Goal: Transaction & Acquisition: Download file/media

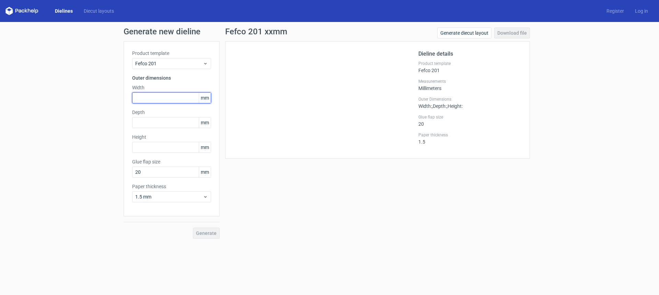
click at [155, 98] on input "text" at bounding box center [171, 97] width 79 height 11
type input "238"
click at [144, 118] on input "text" at bounding box center [171, 122] width 79 height 11
type input "356"
click at [147, 148] on input "text" at bounding box center [171, 147] width 79 height 11
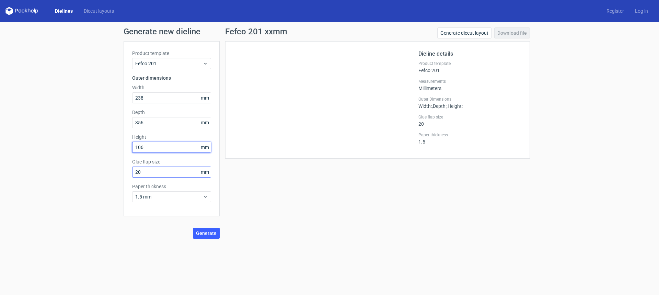
type input "106"
drag, startPoint x: 149, startPoint y: 173, endPoint x: 128, endPoint y: 169, distance: 20.9
click at [128, 170] on div "Product template Fefco 201 Outer dimensions Width 238 mm Depth 356 mm Height 10…" at bounding box center [172, 128] width 96 height 175
type input "35"
click at [146, 197] on span "1.5 mm" at bounding box center [169, 196] width 68 height 7
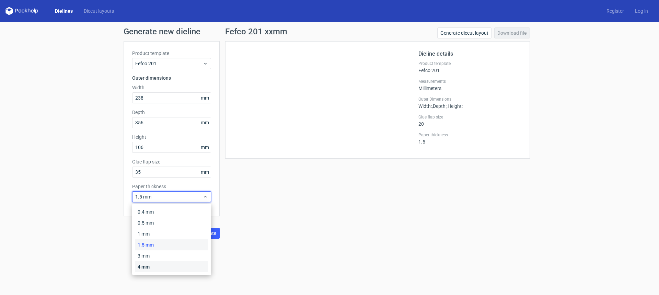
click at [140, 266] on div "4 mm" at bounding box center [171, 266] width 73 height 11
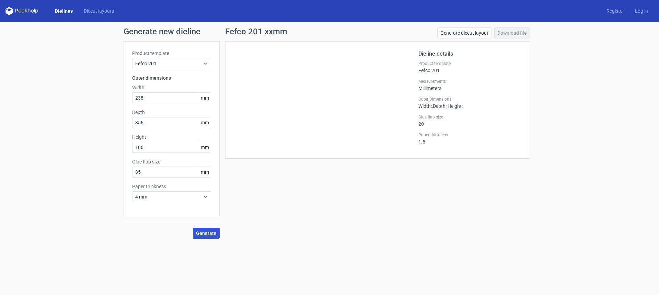
click at [207, 233] on span "Generate" at bounding box center [206, 233] width 21 height 5
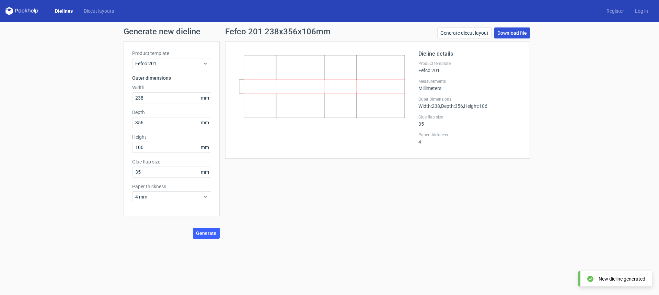
click at [509, 29] on link "Download file" at bounding box center [512, 32] width 36 height 11
drag, startPoint x: 158, startPoint y: 125, endPoint x: 139, endPoint y: 122, distance: 18.7
click at [139, 122] on input "356" at bounding box center [171, 122] width 79 height 11
click at [153, 121] on input "356" at bounding box center [171, 122] width 79 height 11
drag, startPoint x: 153, startPoint y: 121, endPoint x: 132, endPoint y: 116, distance: 21.2
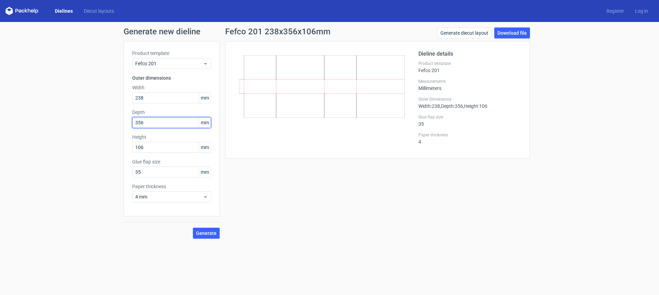
click at [133, 117] on div "Depth 356 mm" at bounding box center [171, 118] width 79 height 19
type input "438"
drag, startPoint x: 151, startPoint y: 96, endPoint x: 132, endPoint y: 95, distance: 19.2
click at [132, 95] on input "238" at bounding box center [171, 97] width 79 height 11
type input "320"
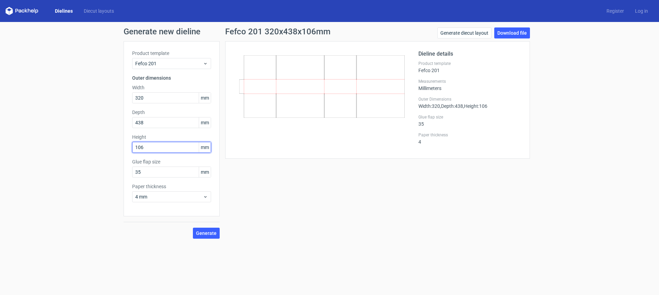
drag, startPoint x: 154, startPoint y: 147, endPoint x: 123, endPoint y: 147, distance: 30.9
click at [123, 147] on div "Generate new dieline Product template Fefco 201 Outer dimensions Width 320 mm D…" at bounding box center [329, 133] width 659 height 222
type input "143"
click at [211, 234] on span "Generate" at bounding box center [206, 233] width 21 height 5
click at [375, 196] on div "Fefco 201 320x438x143mm Generate diecut layout Download file Dieline details Pr…" at bounding box center [378, 132] width 316 height 211
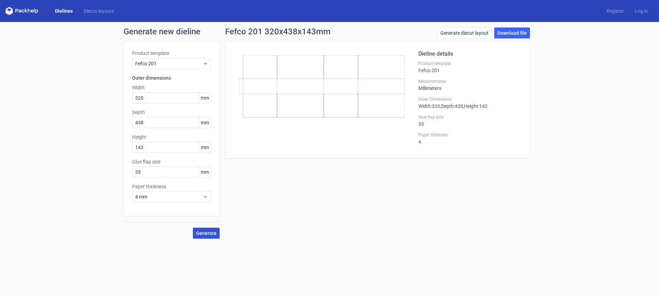
click at [200, 233] on span "Generate" at bounding box center [206, 233] width 21 height 5
click at [508, 33] on link "Download file" at bounding box center [512, 32] width 36 height 11
